Goal: Task Accomplishment & Management: Manage account settings

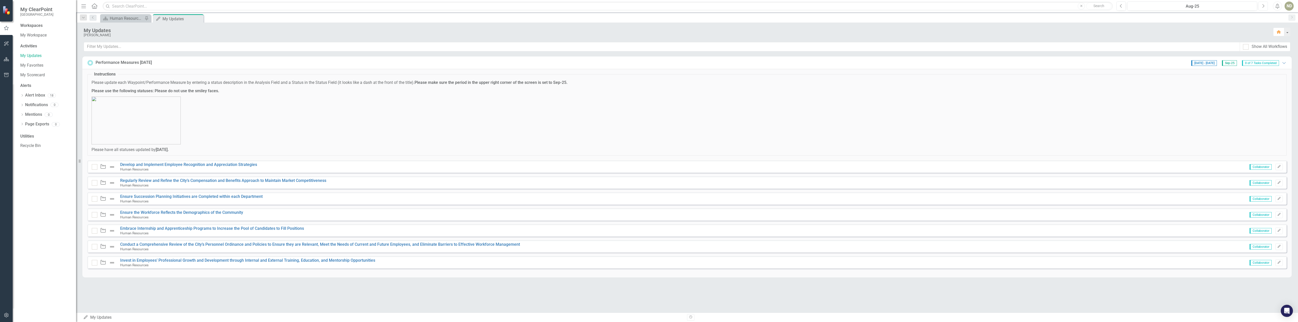
click at [202, 6] on icon "Next" at bounding box center [1263, 6] width 3 height 5
drag, startPoint x: 103, startPoint y: 167, endPoint x: 112, endPoint y: 167, distance: 9.4
click at [112, 137] on img at bounding box center [112, 167] width 6 height 6
click at [96, 137] on div at bounding box center [95, 167] width 6 height 6
click at [95, 137] on input "checkbox" at bounding box center [93, 165] width 3 height 3
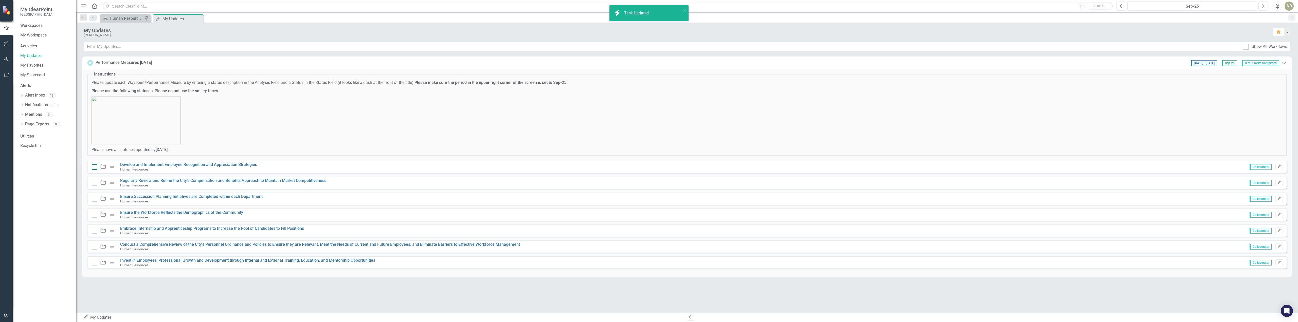
checkbox input "true"
drag, startPoint x: 96, startPoint y: 167, endPoint x: 150, endPoint y: 164, distance: 54.6
click at [150, 137] on link "Develop and Implement Employee Recognition and Appreciation Strategies" at bounding box center [188, 164] width 137 height 5
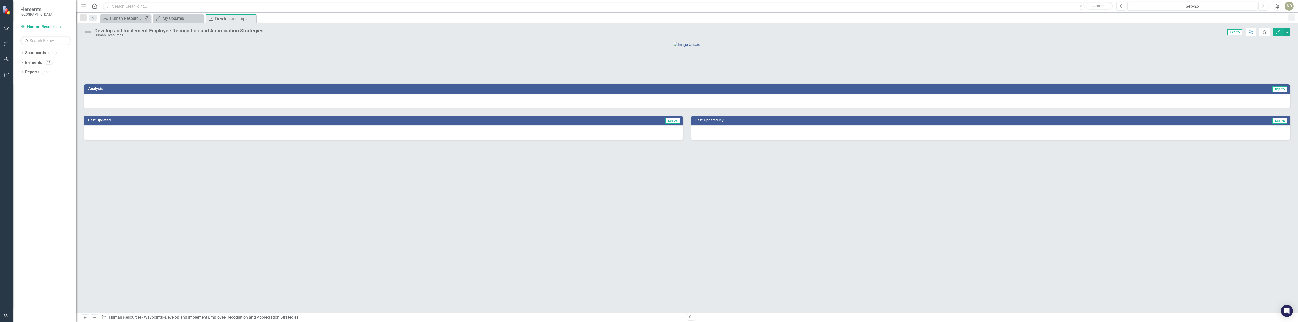
click at [121, 137] on div at bounding box center [383, 133] width 599 height 15
click at [128, 109] on div at bounding box center [687, 101] width 1206 height 15
click at [179, 16] on div "My Updates" at bounding box center [179, 18] width 33 height 6
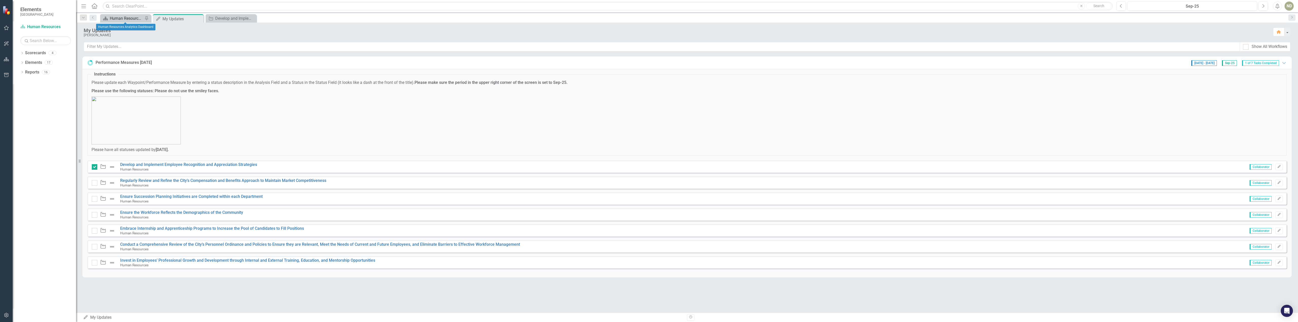
click at [136, 20] on div "Human Resources Analytics Dashboard" at bounding box center [126, 18] width 33 height 6
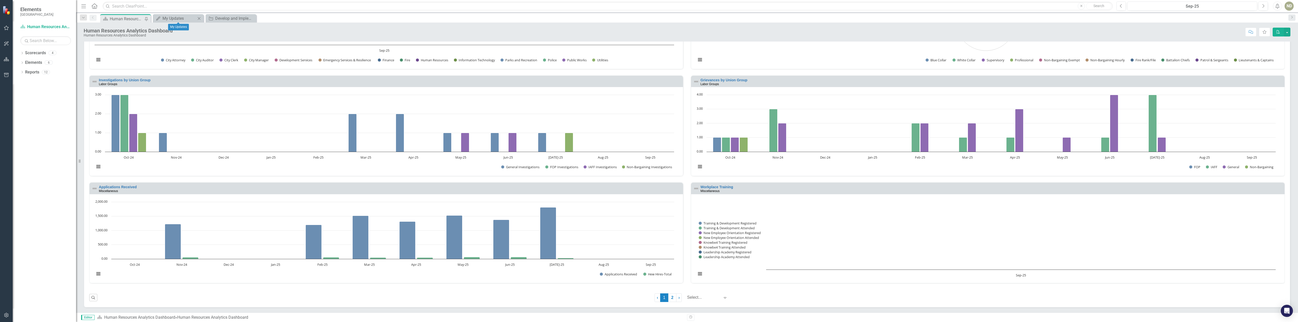
click at [190, 14] on div "My Updates My Updates Close" at bounding box center [178, 18] width 51 height 8
click at [184, 19] on div "My Updates" at bounding box center [179, 18] width 33 height 6
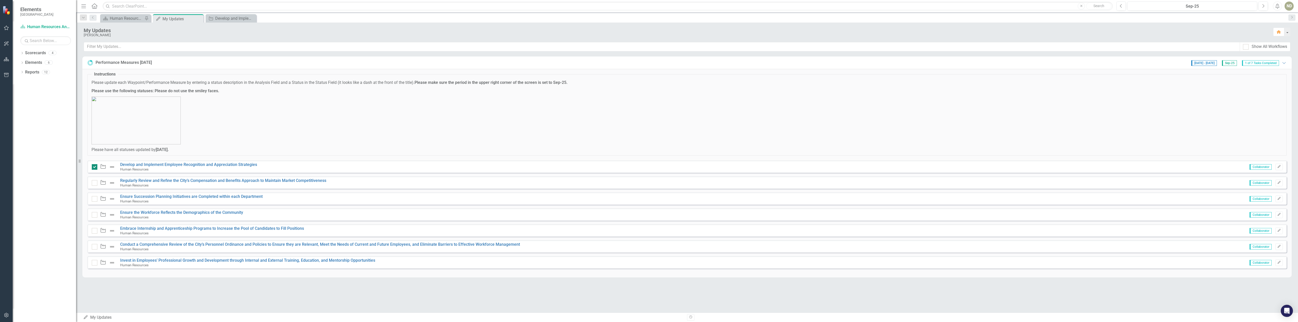
click at [93, 137] on div at bounding box center [95, 167] width 6 height 6
click at [93, 137] on input "checkbox" at bounding box center [93, 165] width 3 height 3
checkbox input "false"
click at [202, 20] on div "Develop and Implement Employee Recognition and Appreciation Strategies" at bounding box center [231, 18] width 33 height 6
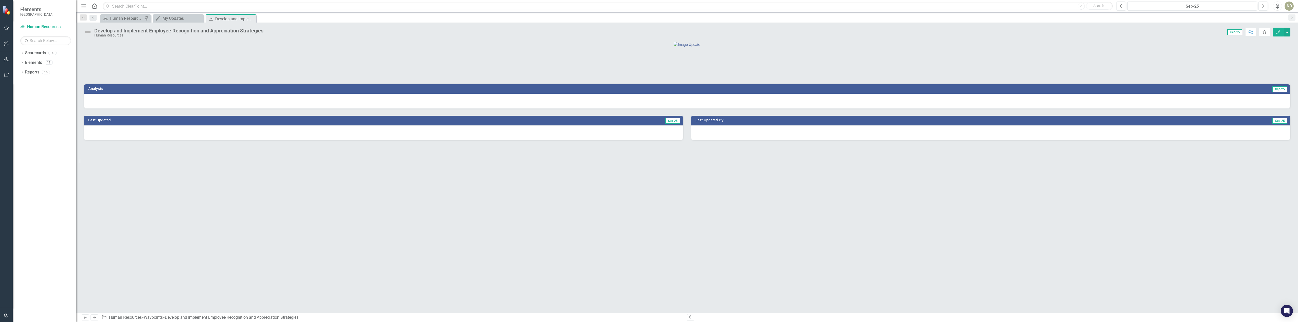
click at [202, 137] on div at bounding box center [383, 133] width 599 height 15
click at [202, 109] on div at bounding box center [687, 101] width 1206 height 15
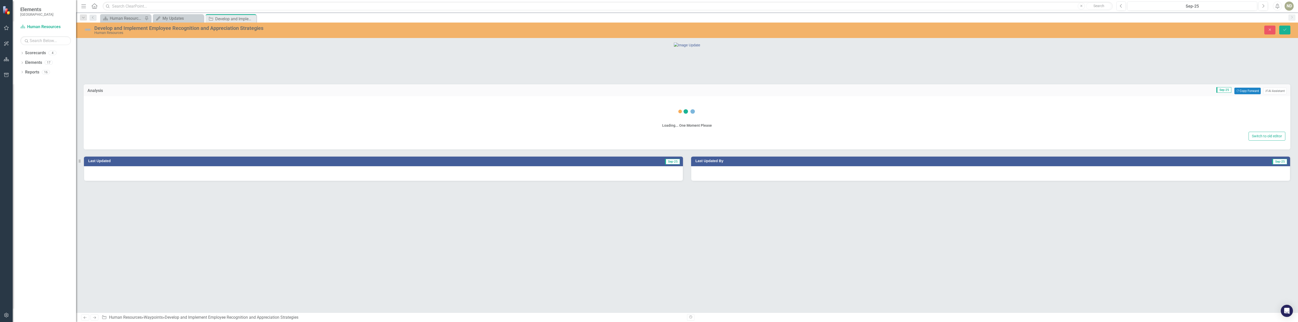
click at [202, 123] on div "Loading... One Moment Please Switch to old editor" at bounding box center [687, 122] width 1207 height 53
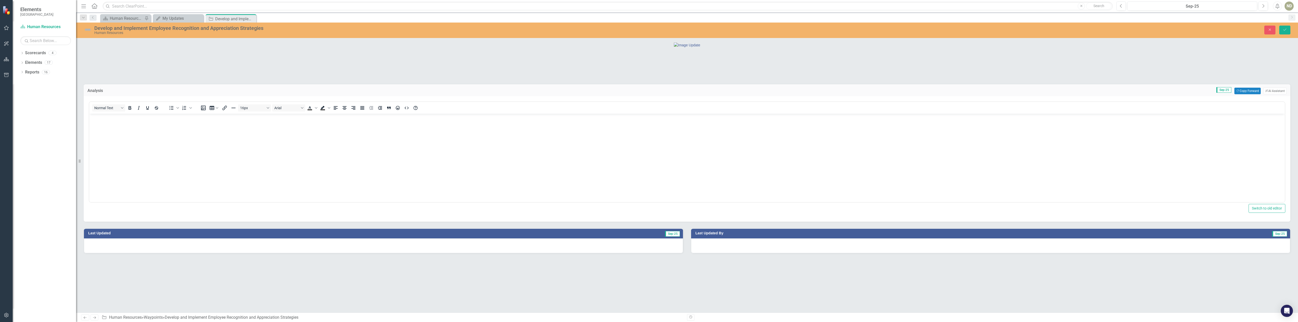
click at [194, 46] on div at bounding box center [687, 44] width 1206 height 5
click at [188, 127] on body "Rich Text Area. Press ALT-0 for help." at bounding box center [687, 152] width 1196 height 76
click at [202, 31] on icon "Save" at bounding box center [1285, 30] width 5 height 4
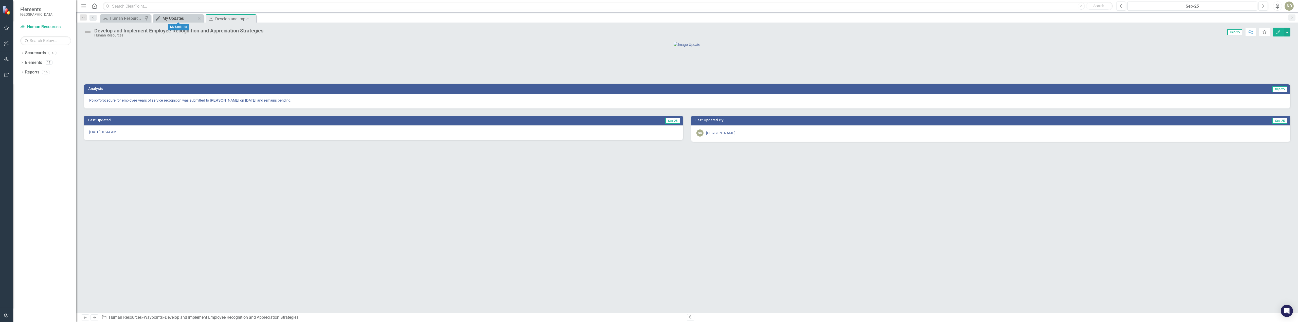
click at [173, 20] on div "My Updates" at bounding box center [179, 18] width 33 height 6
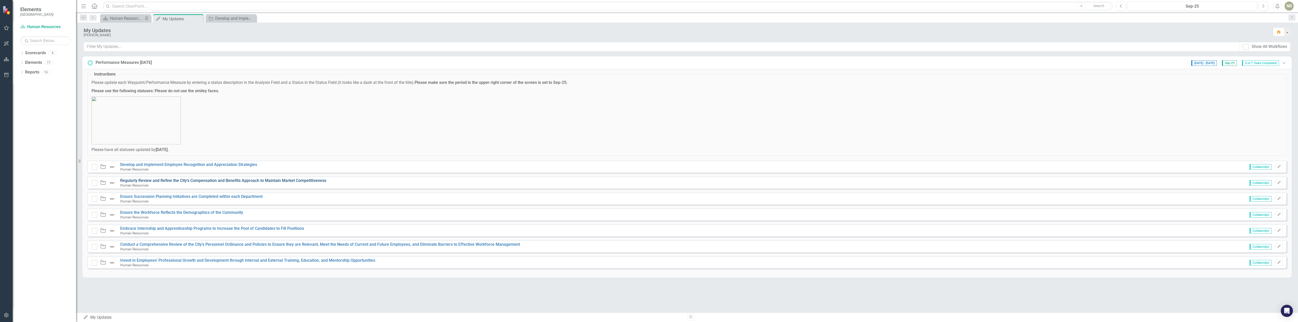
click at [149, 137] on link "Regularly Review and Refine the City’s Compensation and Benefits Approach to Ma…" at bounding box center [223, 180] width 206 height 5
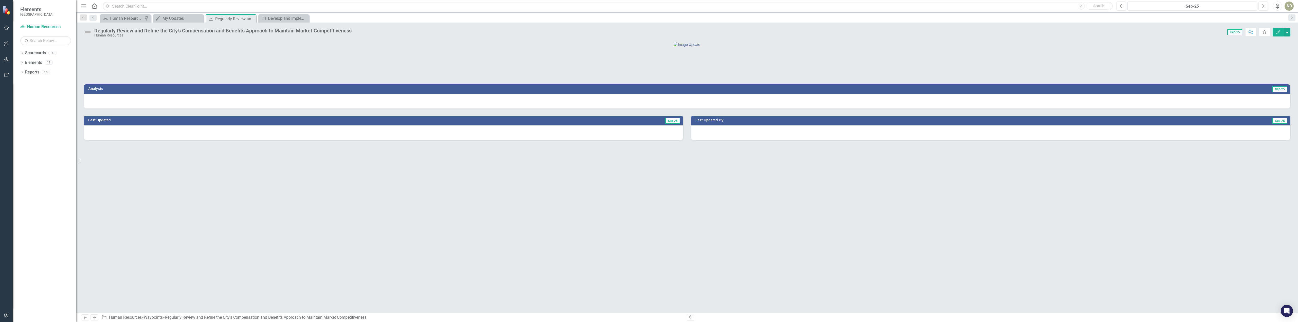
click at [202, 109] on div at bounding box center [687, 101] width 1206 height 15
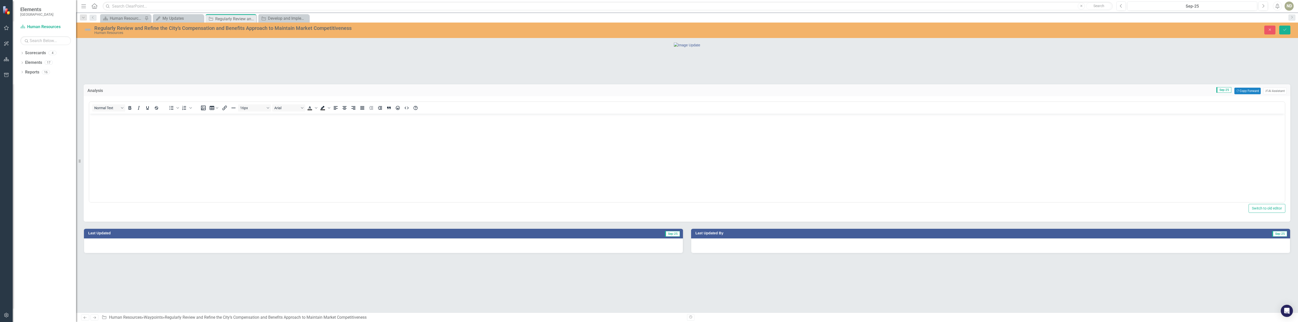
click at [133, 121] on p "Rich Text Area. Press ALT-0 for help." at bounding box center [687, 118] width 1193 height 6
click at [202, 27] on button "Save" at bounding box center [1284, 30] width 11 height 9
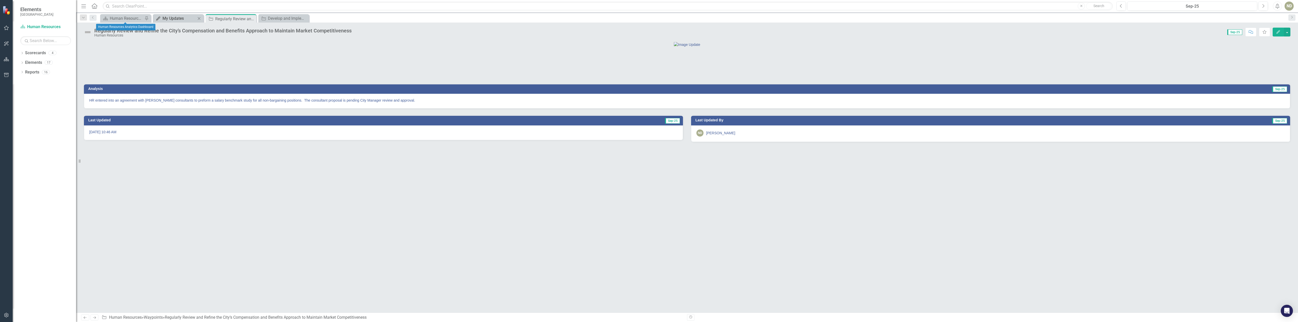
click at [180, 18] on div "My Updates" at bounding box center [179, 18] width 33 height 6
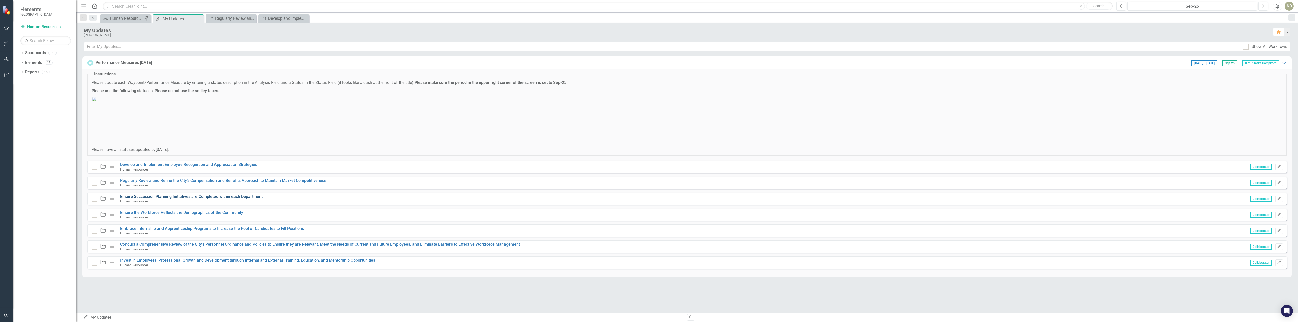
click at [132, 137] on link "Ensure Succession Planning Initiatives are Completed within each Department" at bounding box center [191, 196] width 143 height 5
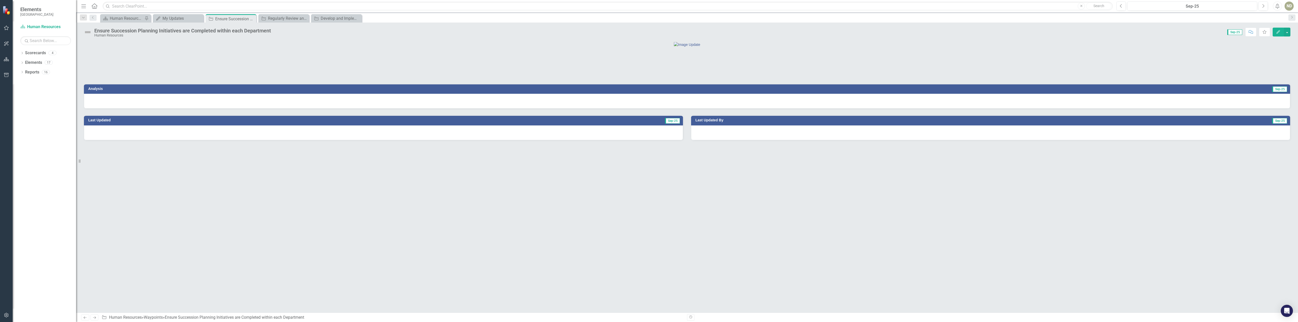
click at [202, 109] on div at bounding box center [687, 101] width 1206 height 15
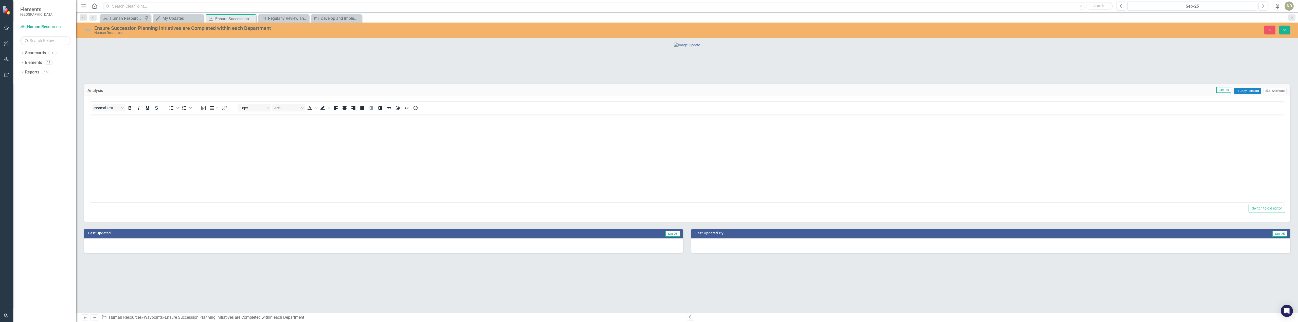
click at [145, 122] on body "Rich Text Area. Press ALT-0 for help." at bounding box center [687, 152] width 1196 height 76
click at [165, 119] on p "HR developed and is enlisting department in a Succession Management training cl…" at bounding box center [687, 118] width 1193 height 6
drag, startPoint x: 197, startPoint y: 119, endPoint x: 200, endPoint y: 118, distance: 2.8
click at [197, 118] on p "HR developed and is enlisting department participation in a Succession Manageme…" at bounding box center [687, 118] width 1193 height 6
click at [202, 118] on p "HR developed and is enlisting department participation in aSuccession Managemen…" at bounding box center [687, 118] width 1193 height 6
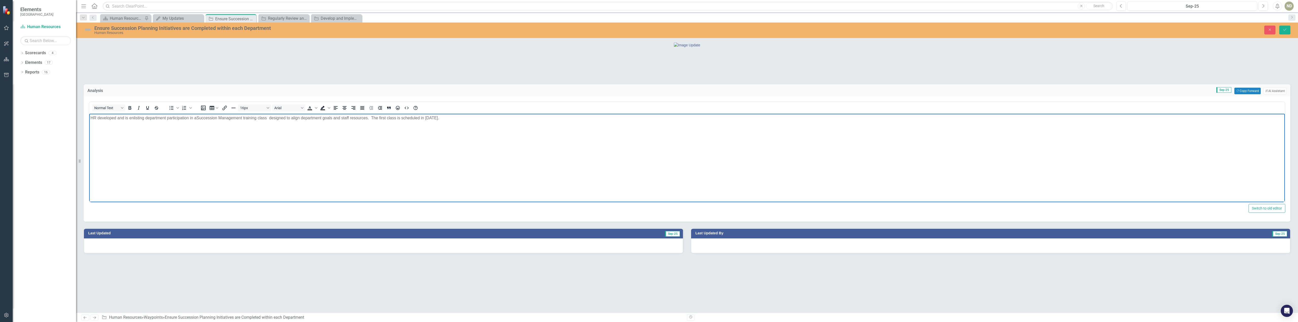
click at [196, 117] on p "HR developed and is enlisting department participation in aSuccession Managemen…" at bounding box center [687, 118] width 1193 height 6
click at [202, 119] on p "HR developed and is enlisting department participation in a Succession Manageme…" at bounding box center [687, 118] width 1193 height 6
click at [202, 32] on button "Save" at bounding box center [1284, 30] width 11 height 9
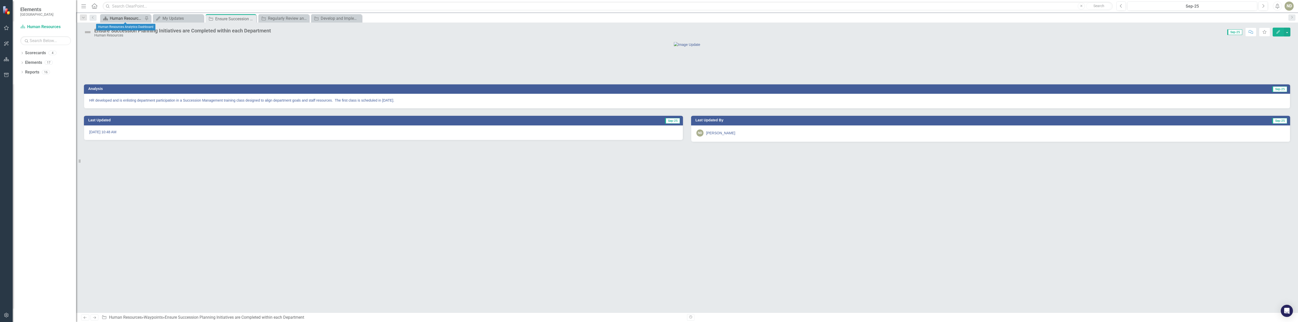
click at [127, 19] on div "Human Resources Analytics Dashboard" at bounding box center [126, 18] width 33 height 6
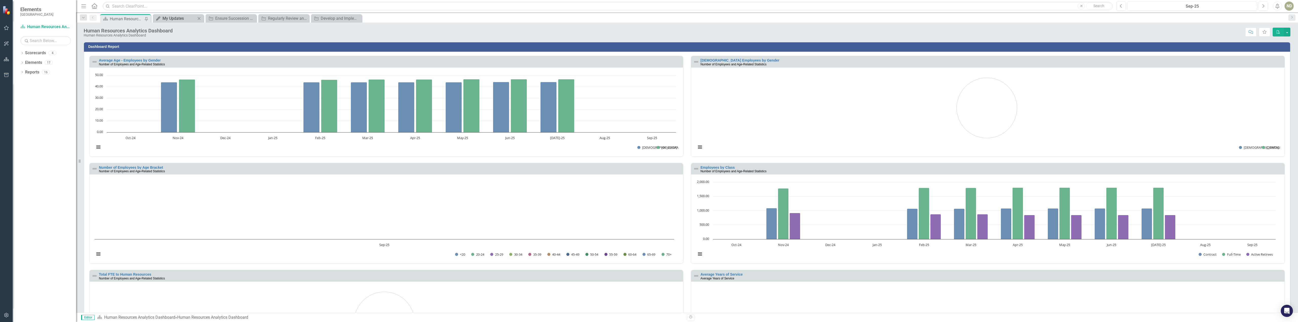
click at [191, 17] on div "My Updates" at bounding box center [179, 18] width 33 height 6
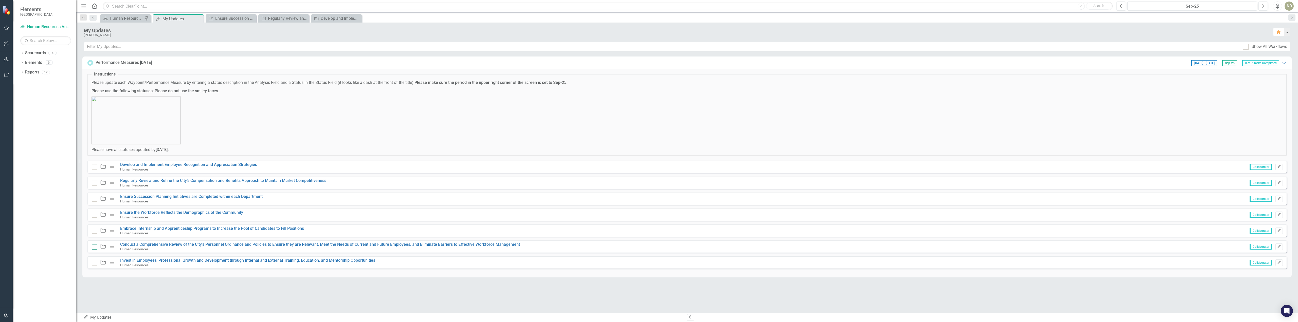
click at [95, 137] on div at bounding box center [95, 247] width 6 height 6
click at [95, 137] on input "checkbox" at bounding box center [93, 245] width 3 height 3
checkbox input "true"
click at [202, 137] on link "Conduct a Comprehensive Review of the City’s Personnel Ordinance and Policies t…" at bounding box center [320, 244] width 400 height 5
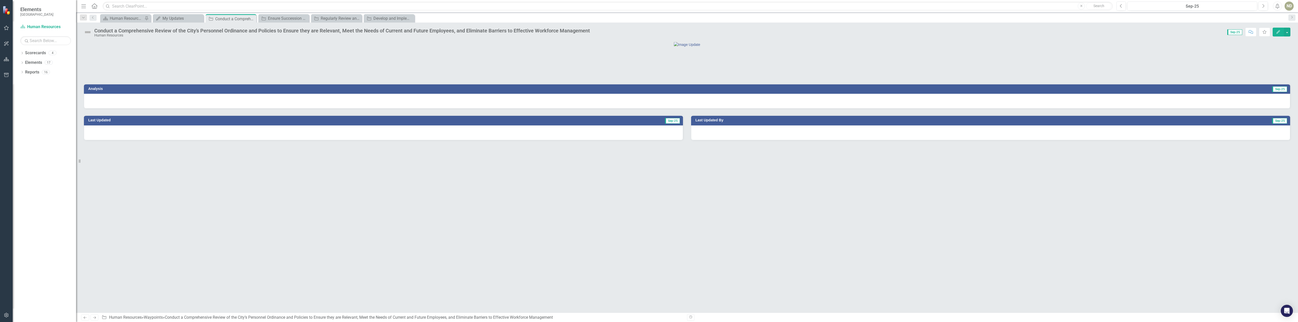
click at [202, 109] on div at bounding box center [687, 101] width 1206 height 15
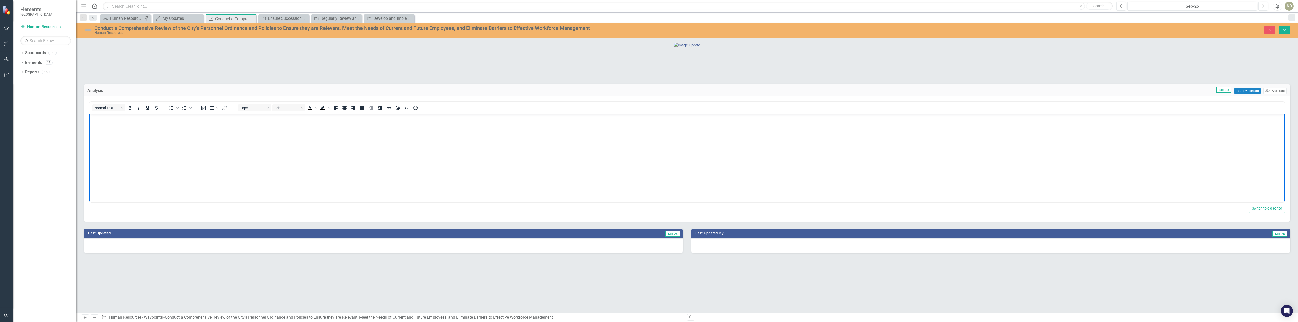
click at [202, 120] on p "Rich Text Area. Press ALT-0 for help." at bounding box center [687, 118] width 1193 height 6
click at [124, 118] on p "A review of the Cit's personnel ordinance is currently underway." at bounding box center [687, 118] width 1193 height 6
click at [202, 118] on p "A review of the City's personnel ordinance is currently underway." at bounding box center [687, 118] width 1193 height 6
click at [202, 116] on p "A review of the City's personnel ordinance is currently underway to provide rec…" at bounding box center [687, 118] width 1193 height 6
click at [202, 118] on p "A review of the City's personnel ordinance is currently underway to provide rec…" at bounding box center [687, 118] width 1193 height 6
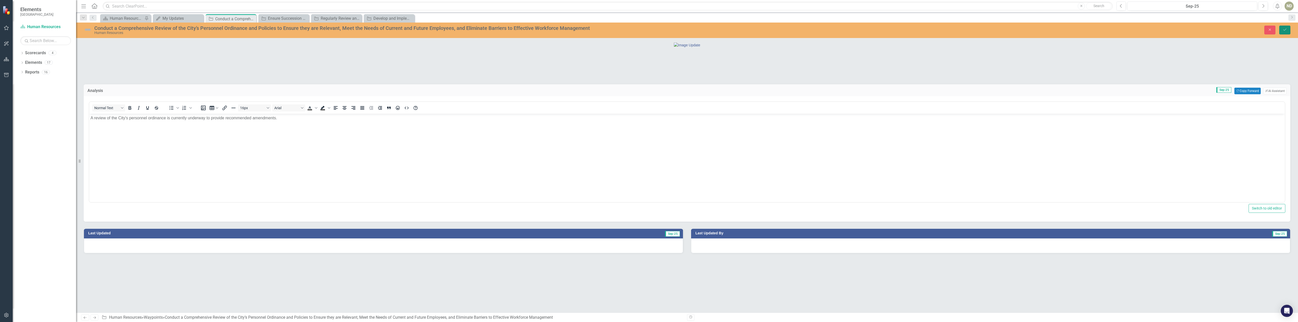
click at [202, 27] on button "Save" at bounding box center [1284, 30] width 11 height 9
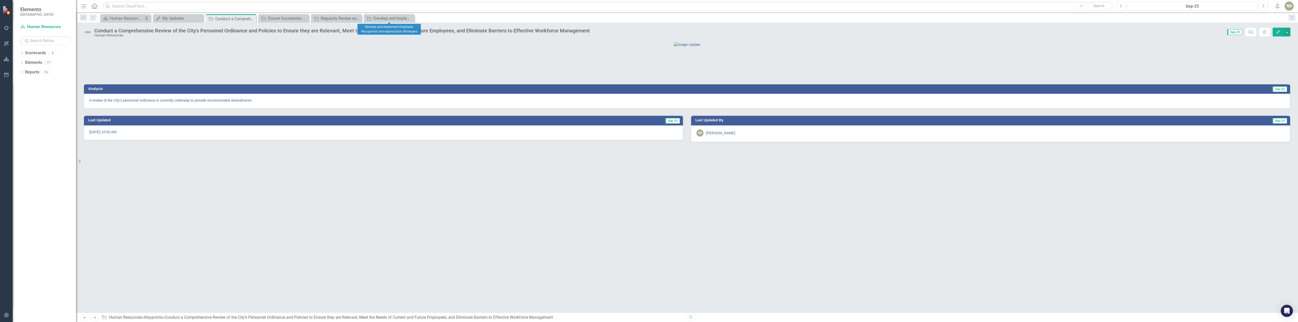
click at [0, 0] on icon "Close" at bounding box center [0, 0] width 0 height 0
click at [202, 18] on icon "Close" at bounding box center [357, 18] width 5 height 4
click at [202, 18] on icon "Close" at bounding box center [304, 18] width 5 height 4
click at [202, 19] on icon at bounding box center [251, 18] width 3 height 3
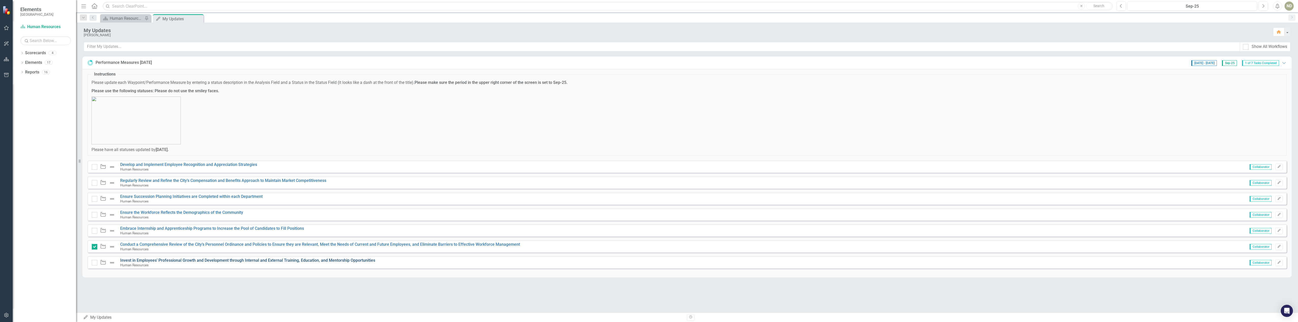
click at [153, 137] on link "Invest in Employees’ Professional Growth and Development through Internal and E…" at bounding box center [247, 260] width 255 height 5
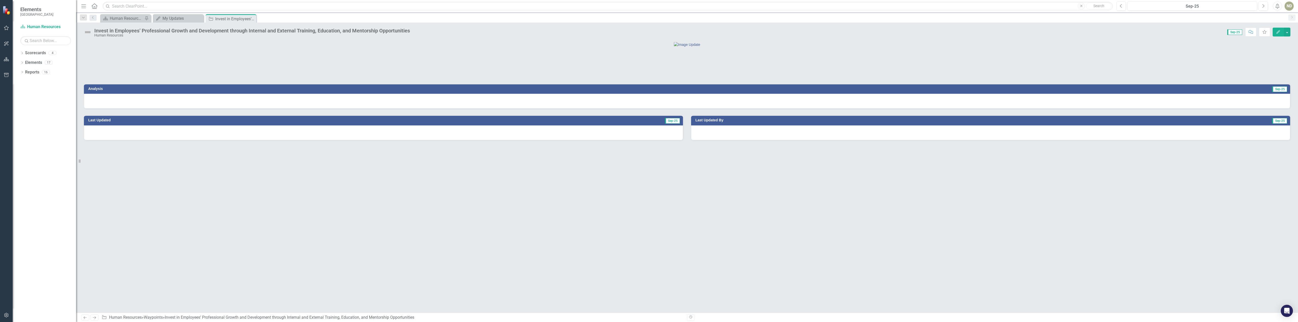
click at [202, 109] on div at bounding box center [687, 101] width 1206 height 15
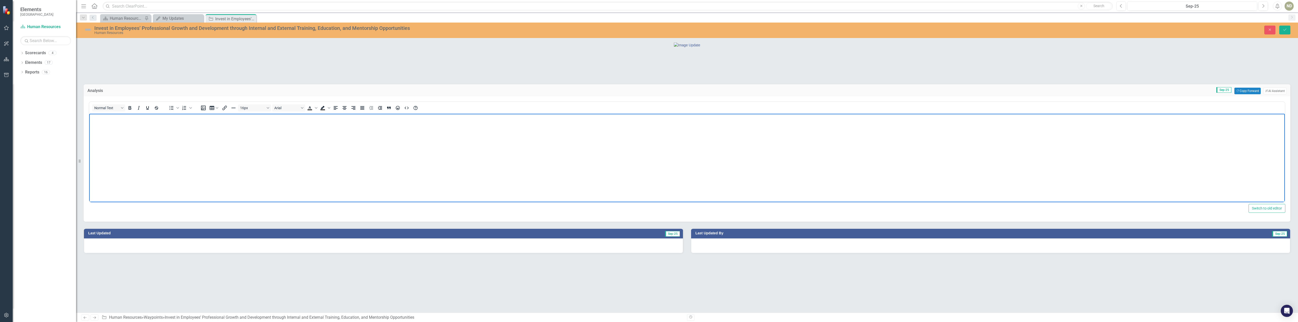
click at [176, 125] on body "Rich Text Area. Press ALT-0 for help." at bounding box center [687, 152] width 1196 height 76
drag, startPoint x: 147, startPoint y: 117, endPoint x: 152, endPoint y: 125, distance: 9.4
click at [147, 117] on p "This fiscal year, HR completed a Leadership Academy" at bounding box center [687, 118] width 1193 height 6
drag, startPoint x: 164, startPoint y: 118, endPoint x: 161, endPoint y: 118, distance: 2.8
click at [161, 118] on p "This fiscal year, HR completed several a Leadership Academy" at bounding box center [687, 118] width 1193 height 6
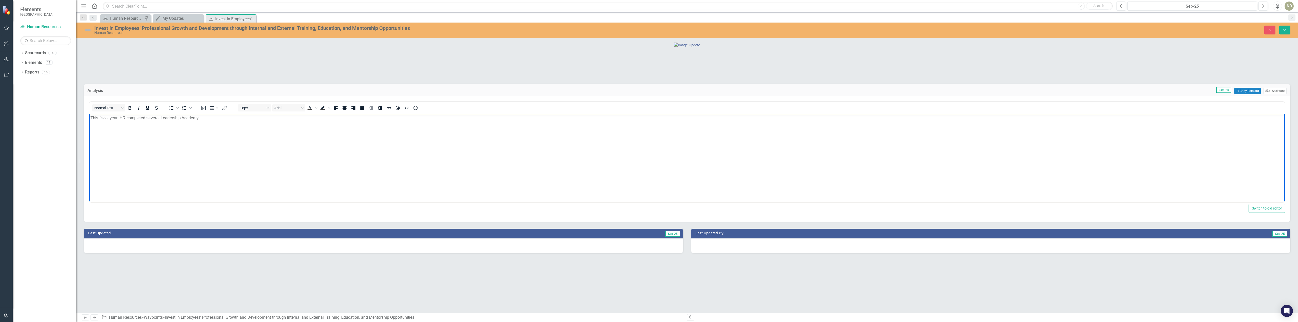
click at [202, 117] on p "This fiscal year, HR completed several Leadership Academy" at bounding box center [687, 118] width 1193 height 6
click at [202, 118] on p "This fiscal year, HR completed the following training sessions: Leadership Acad…" at bounding box center [687, 118] width 1193 height 6
click at [202, 119] on p "This fiscal year, HR completed the following training sessions: Leadership Acad…" at bounding box center [687, 118] width 1193 height 6
